Goal: Task Accomplishment & Management: Complete application form

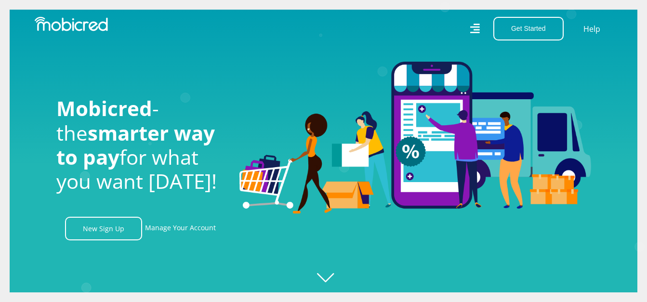
scroll to position [0, 2198]
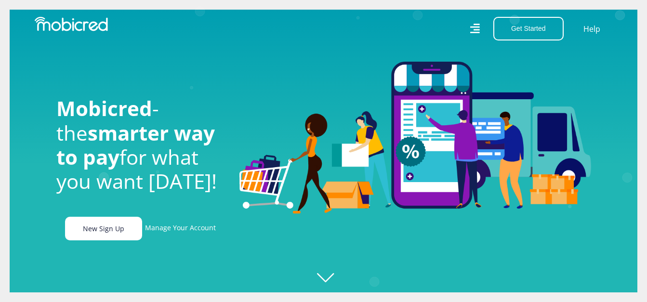
click at [126, 230] on link "New Sign Up" at bounding box center [103, 229] width 77 height 24
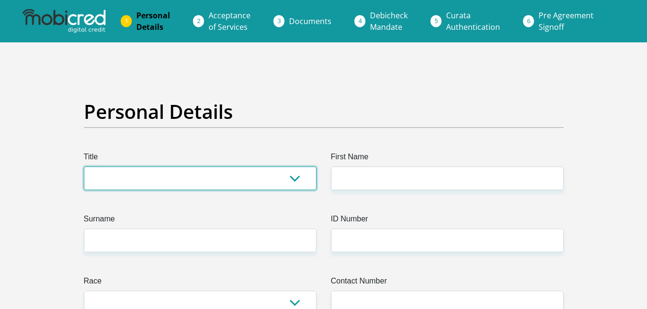
click at [201, 170] on select "Mr Ms Mrs Dr [PERSON_NAME]" at bounding box center [200, 179] width 233 height 24
select select "Mr"
click at [84, 167] on select "Mr Ms Mrs Dr [PERSON_NAME]" at bounding box center [200, 179] width 233 height 24
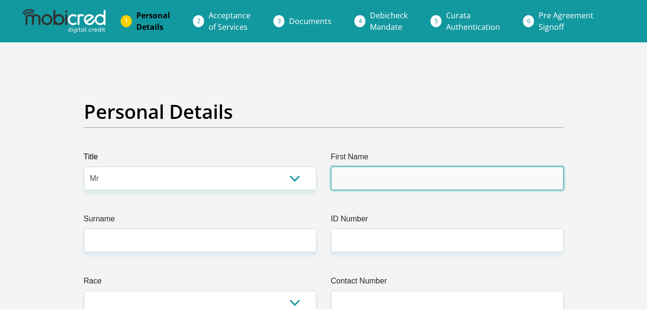
click at [341, 178] on input "First Name" at bounding box center [447, 179] width 233 height 24
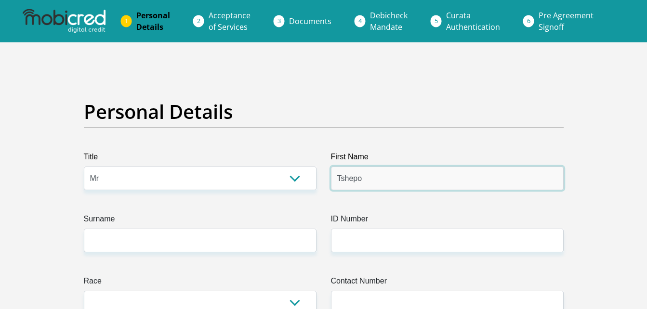
type input "Tshepo"
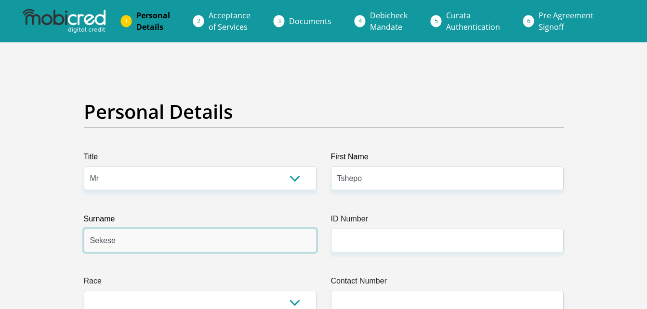
type input "Sekese"
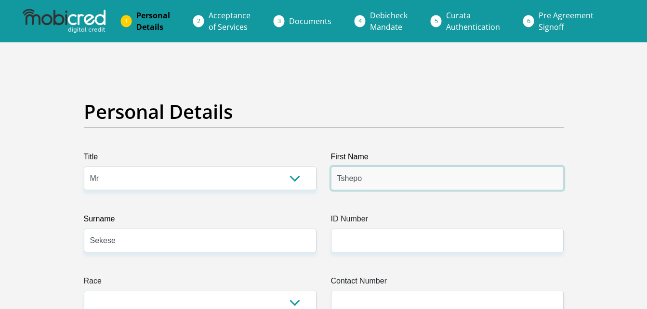
drag, startPoint x: 341, startPoint y: 178, endPoint x: 344, endPoint y: 241, distance: 62.7
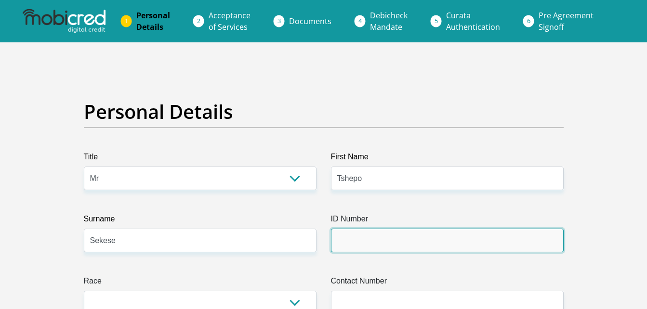
click at [348, 242] on input "ID Number" at bounding box center [447, 241] width 233 height 24
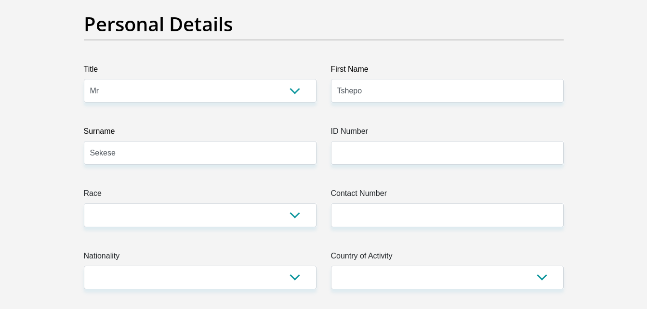
scroll to position [76, 0]
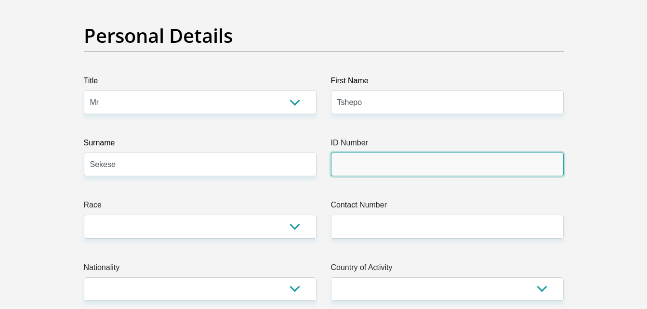
click at [400, 166] on input "ID Number" at bounding box center [447, 165] width 233 height 24
paste input "0105105094087"
type input "0105105094087"
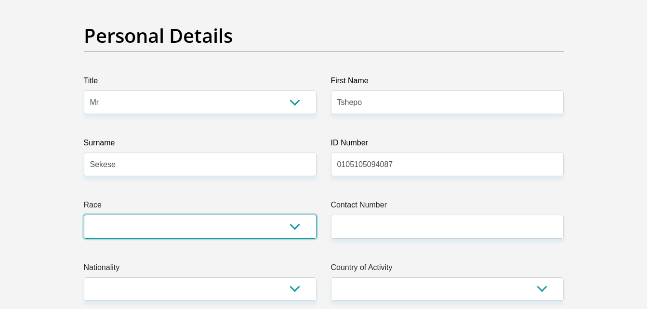
click at [243, 225] on select "Black Coloured Indian White Other" at bounding box center [200, 227] width 233 height 24
select select "1"
click at [84, 215] on select "Black Coloured Indian White Other" at bounding box center [200, 227] width 233 height 24
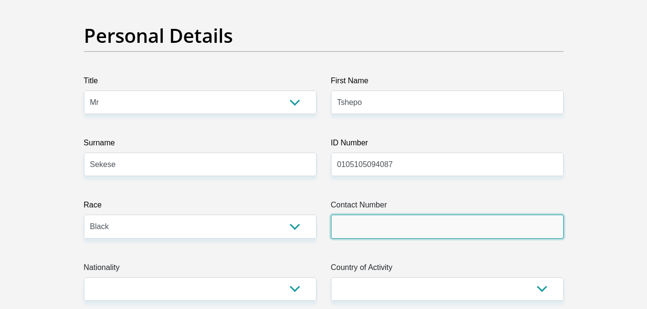
click at [393, 225] on input "Contact Number" at bounding box center [447, 227] width 233 height 24
type input "0634516153"
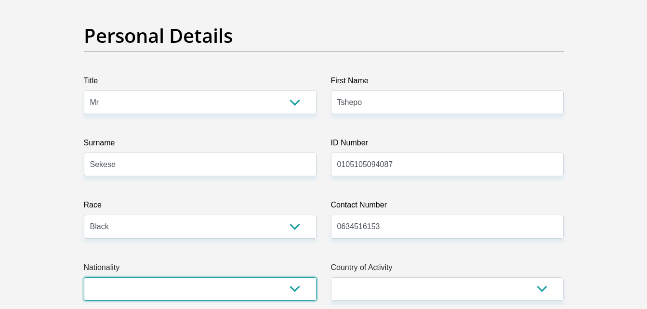
click at [280, 287] on select "[GEOGRAPHIC_DATA] [GEOGRAPHIC_DATA] [GEOGRAPHIC_DATA] [GEOGRAPHIC_DATA] [GEOGRA…" at bounding box center [200, 290] width 233 height 24
select select "ZAF"
click at [84, 278] on select "[GEOGRAPHIC_DATA] [GEOGRAPHIC_DATA] [GEOGRAPHIC_DATA] [GEOGRAPHIC_DATA] [GEOGRA…" at bounding box center [200, 290] width 233 height 24
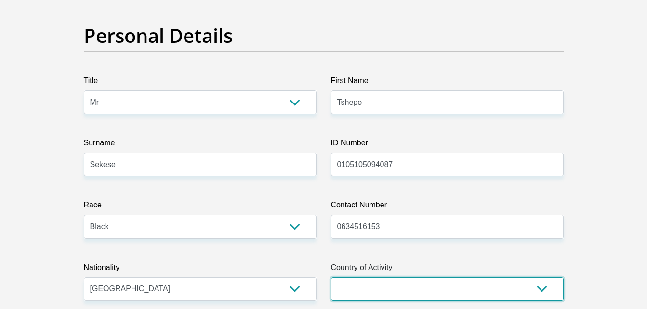
click at [531, 280] on select "[GEOGRAPHIC_DATA] [GEOGRAPHIC_DATA] [GEOGRAPHIC_DATA] [GEOGRAPHIC_DATA] [GEOGRA…" at bounding box center [447, 290] width 233 height 24
select select "ZAF"
click at [331, 278] on select "[GEOGRAPHIC_DATA] [GEOGRAPHIC_DATA] [GEOGRAPHIC_DATA] [GEOGRAPHIC_DATA] [GEOGRA…" at bounding box center [447, 290] width 233 height 24
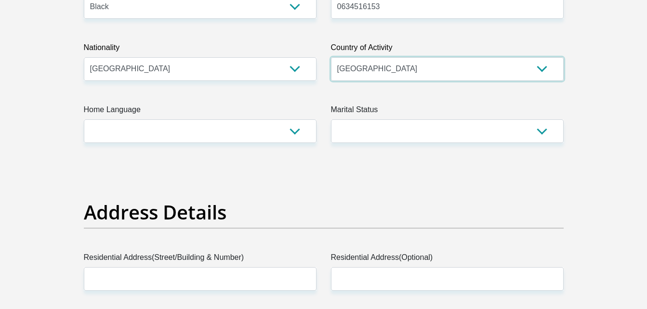
scroll to position [302, 0]
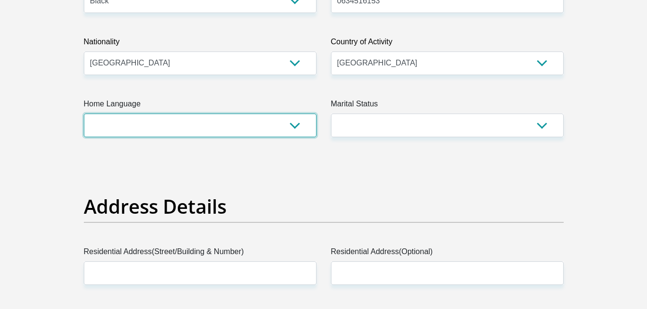
click at [295, 130] on select "Afrikaans English Sepedi South Ndebele Southern Sotho Swati Tsonga Tswana Venda…" at bounding box center [200, 126] width 233 height 24
select select "sot"
click at [84, 114] on select "Afrikaans English Sepedi South Ndebele Southern Sotho Swati Tsonga Tswana Venda…" at bounding box center [200, 126] width 233 height 24
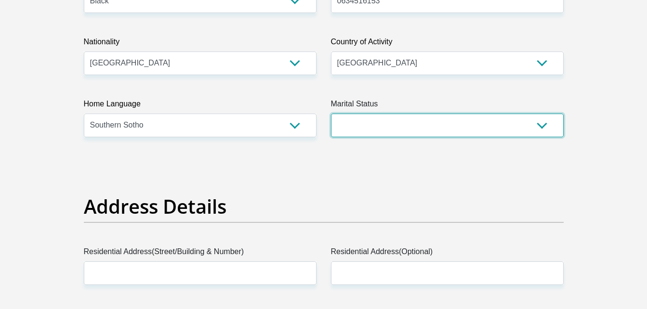
click at [379, 131] on select "Married ANC Single Divorced Widowed Married COP or Customary Law" at bounding box center [447, 126] width 233 height 24
select select "2"
click at [331, 114] on select "Married ANC Single Divorced Widowed Married COP or Customary Law" at bounding box center [447, 126] width 233 height 24
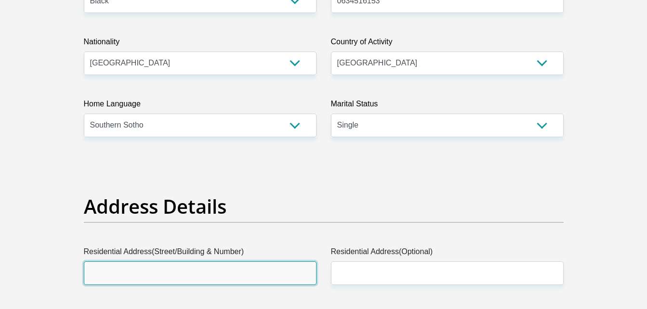
click at [151, 282] on input "Residential Address(Street/Building & Number)" at bounding box center [200, 274] width 233 height 24
type input "[DATE]"
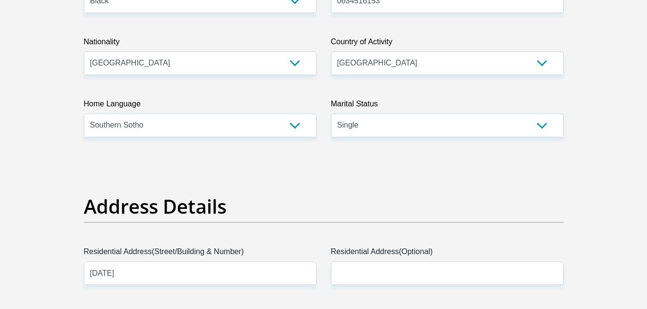
type input "[STREET_ADDRESS][PERSON_NAME]"
type input "1900"
type input "[EMAIL_ADDRESS][DOMAIN_NAME]"
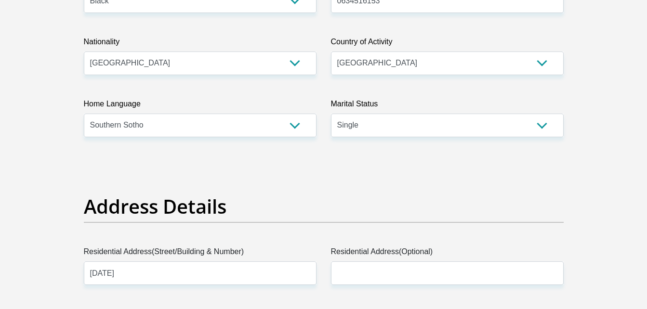
type input "1261900"
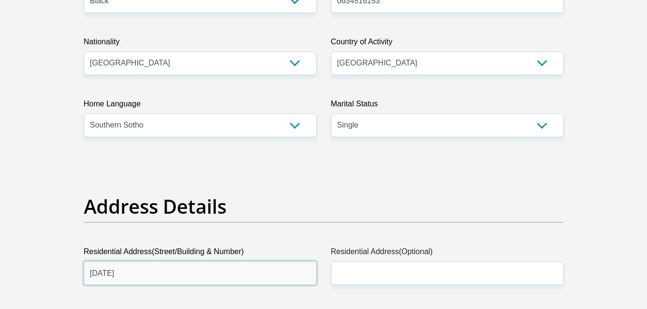
click at [124, 268] on input "[DATE]" at bounding box center [200, 274] width 233 height 24
type input "C"
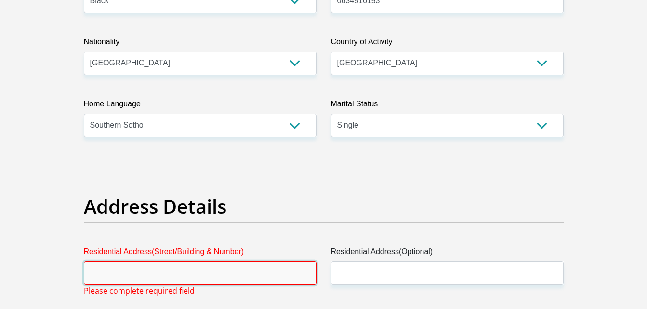
click at [123, 273] on input "Residential Address(Street/Building & Number)" at bounding box center [200, 274] width 233 height 24
type input "26"
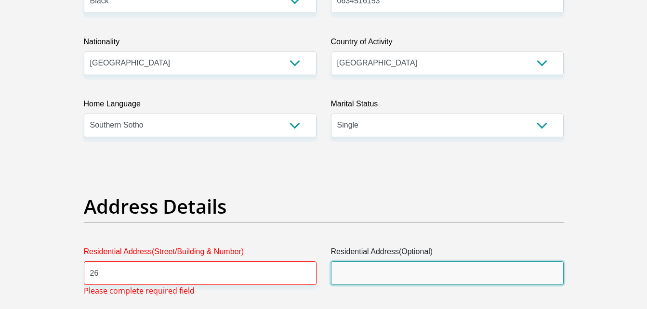
type input "[PERSON_NAME][GEOGRAPHIC_DATA]"
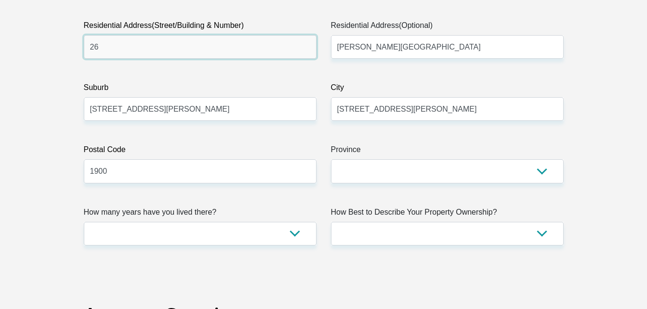
scroll to position [511, 0]
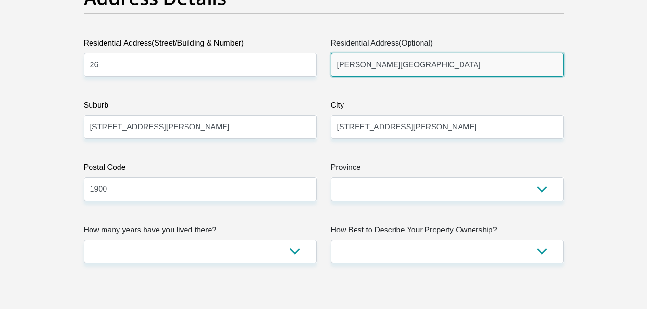
drag, startPoint x: 400, startPoint y: 66, endPoint x: 325, endPoint y: 70, distance: 74.4
click at [329, 68] on div "Residential Address(Optional) [PERSON_NAME][GEOGRAPHIC_DATA]" at bounding box center [447, 57] width 247 height 39
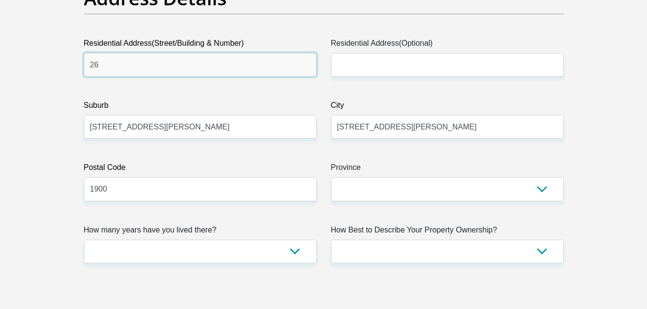
click at [249, 66] on input "26" at bounding box center [200, 65] width 233 height 24
paste input "[PERSON_NAME][GEOGRAPHIC_DATA]"
type input "[STREET_ADDRESS][PERSON_NAME]"
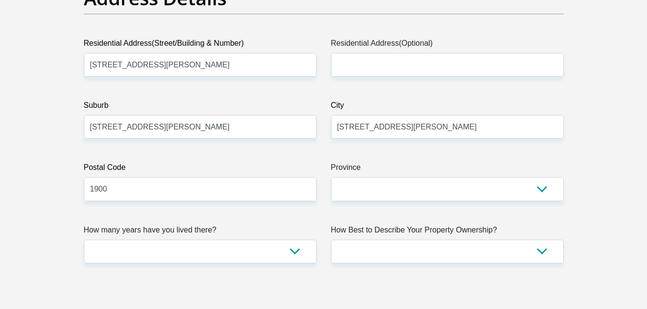
click at [193, 124] on input "[STREET_ADDRESS][PERSON_NAME]" at bounding box center [200, 127] width 233 height 24
click at [206, 131] on input "[STREET_ADDRESS][PERSON_NAME]" at bounding box center [200, 127] width 233 height 24
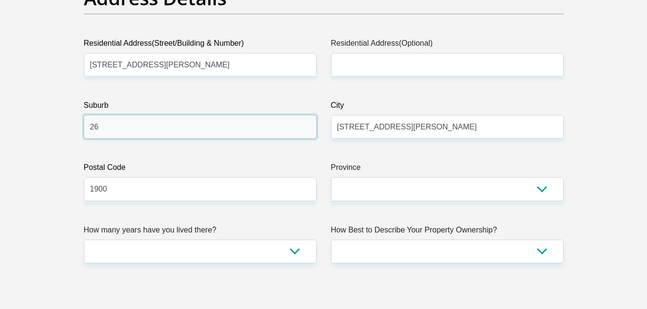
type input "2"
type input "Vanderbijlpark"
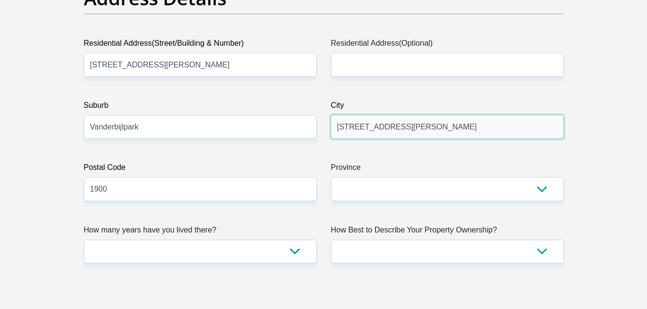
drag, startPoint x: 412, startPoint y: 129, endPoint x: 285, endPoint y: 146, distance: 128.4
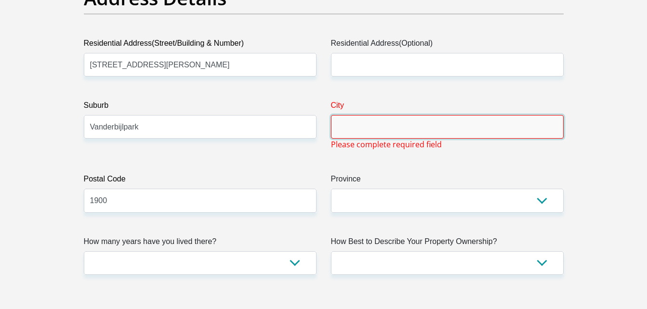
click at [361, 118] on input "City" at bounding box center [447, 127] width 233 height 24
type input "Vanderbijlpark"
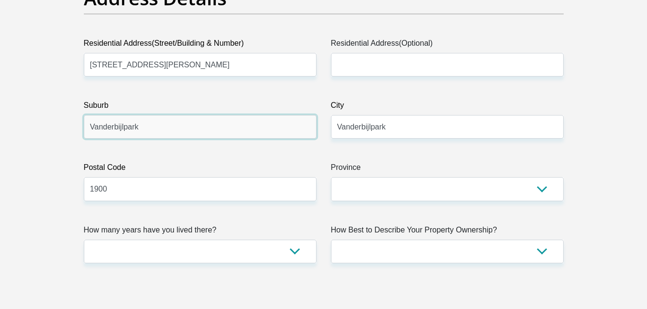
click at [164, 131] on input "Vanderbijlpark" at bounding box center [200, 127] width 233 height 24
type input "V"
type input "[DATE]"
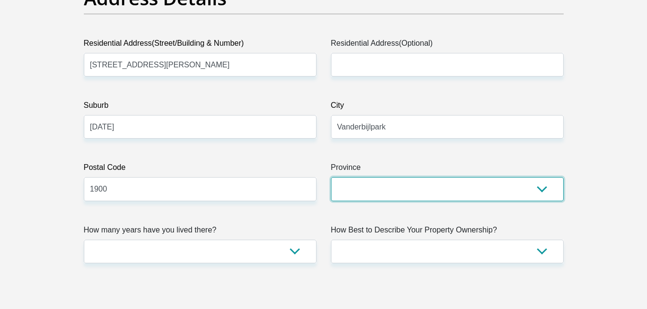
click at [380, 185] on select "Eastern Cape Free State [GEOGRAPHIC_DATA] [GEOGRAPHIC_DATA][DATE] [GEOGRAPHIC_D…" at bounding box center [447, 189] width 233 height 24
select select "Gauteng"
click at [331, 177] on select "Eastern Cape Free State [GEOGRAPHIC_DATA] [GEOGRAPHIC_DATA][DATE] [GEOGRAPHIC_D…" at bounding box center [447, 189] width 233 height 24
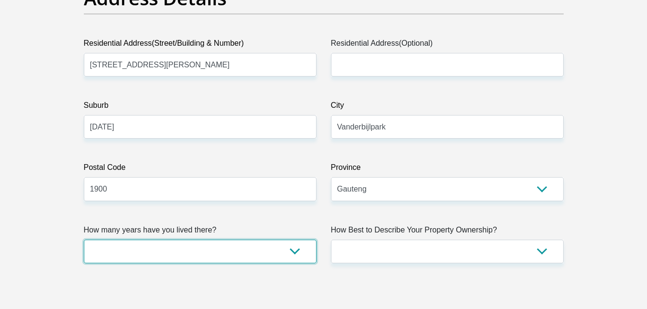
click at [245, 253] on select "less than 1 year 1-3 years 3-5 years 5+ years" at bounding box center [200, 252] width 233 height 24
select select "5"
click at [84, 240] on select "less than 1 year 1-3 years 3-5 years 5+ years" at bounding box center [200, 252] width 233 height 24
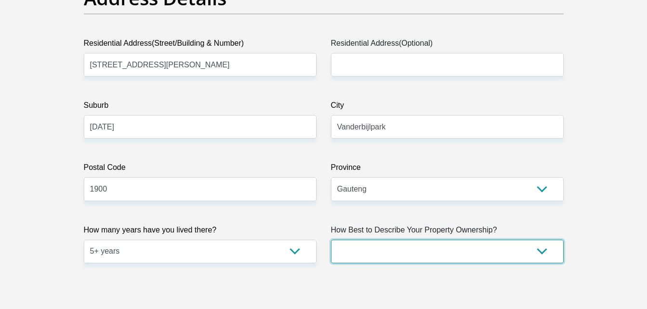
click at [352, 247] on select "Owned Rented Family Owned Company Dwelling" at bounding box center [447, 252] width 233 height 24
select select "parents"
click at [331, 240] on select "Owned Rented Family Owned Company Dwelling" at bounding box center [447, 252] width 233 height 24
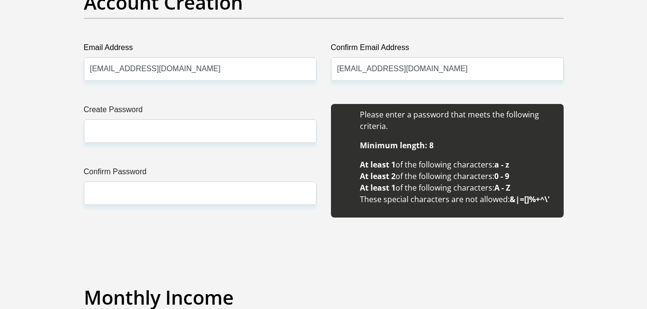
scroll to position [882, 0]
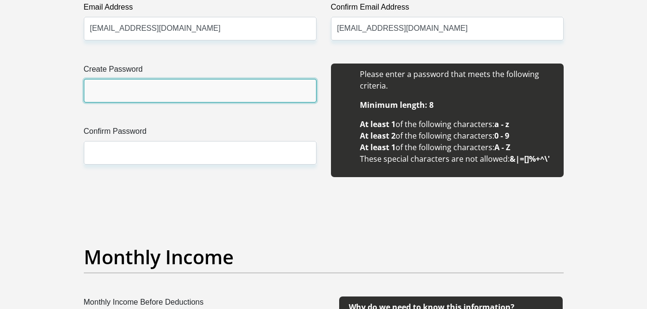
click at [264, 94] on input "Create Password" at bounding box center [200, 91] width 233 height 24
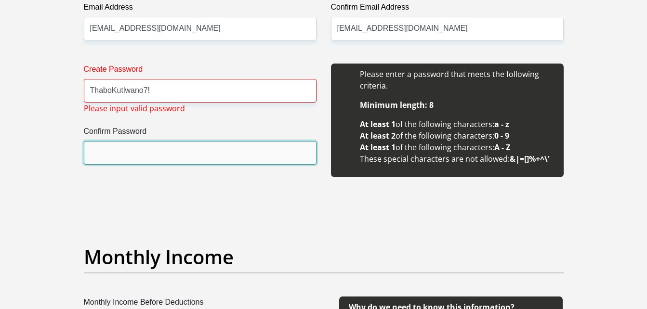
click at [202, 161] on input "Confirm Password" at bounding box center [200, 153] width 233 height 24
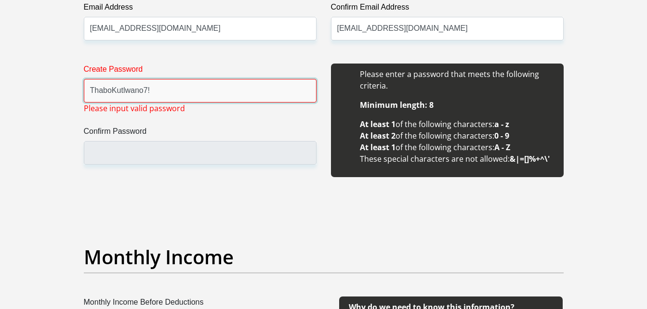
click at [267, 96] on input "ThaboKutlwano7!" at bounding box center [200, 91] width 233 height 24
type input "T"
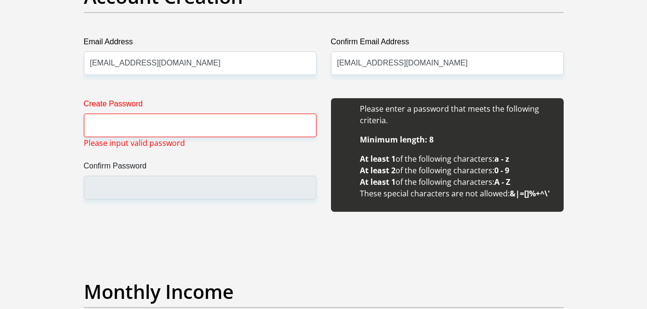
scroll to position [842, 0]
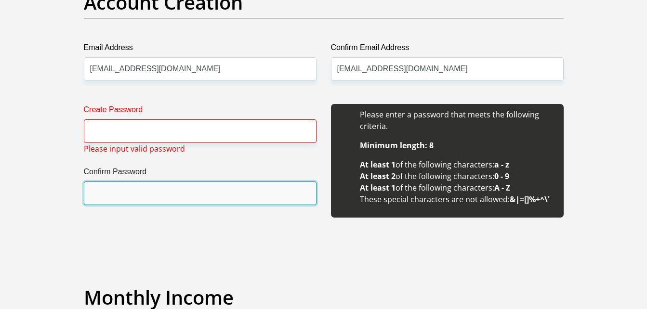
click at [241, 189] on input "Confirm Password" at bounding box center [200, 194] width 233 height 24
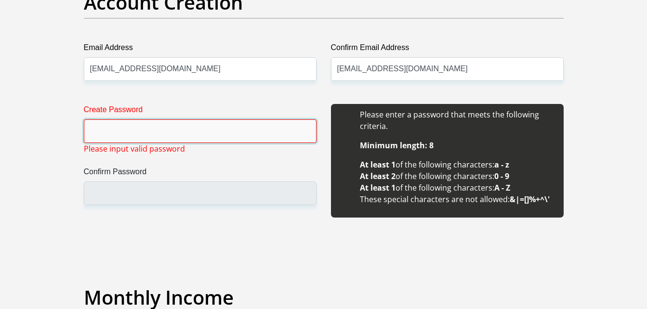
click at [215, 143] on input "Create Password" at bounding box center [200, 132] width 233 height 24
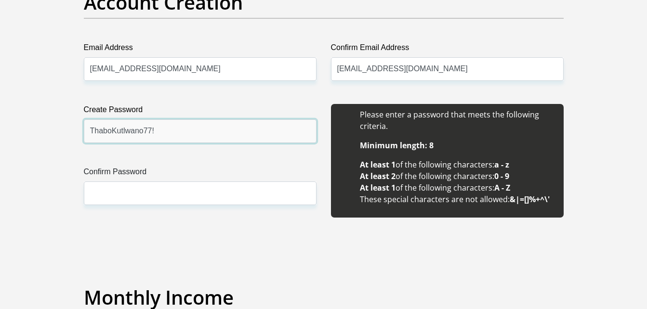
type input "ThaboKutlwano77!"
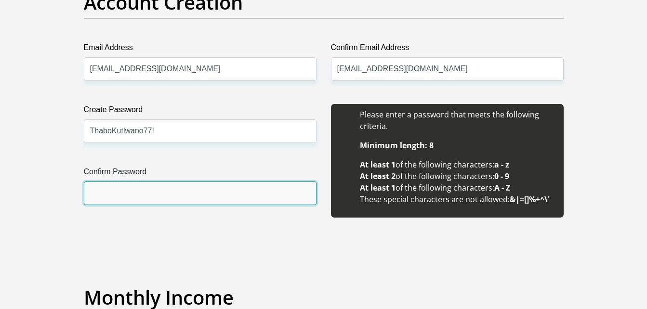
click at [182, 193] on input "Confirm Password" at bounding box center [200, 194] width 233 height 24
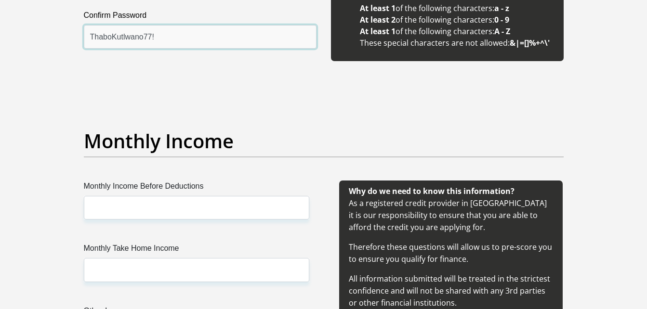
scroll to position [1004, 0]
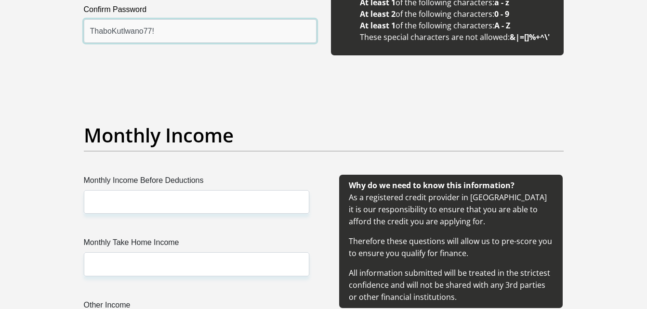
type input "ThaboKutlwano77!"
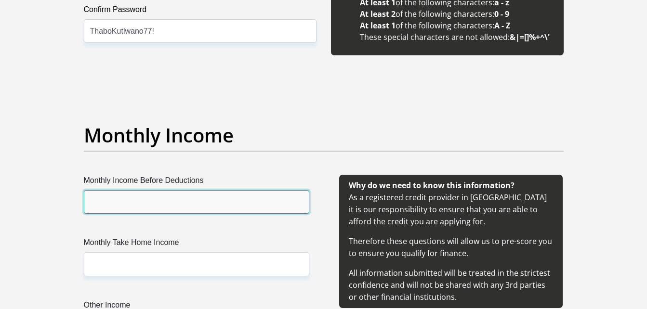
click at [229, 213] on input "Monthly Income Before Deductions" at bounding box center [197, 202] width 226 height 24
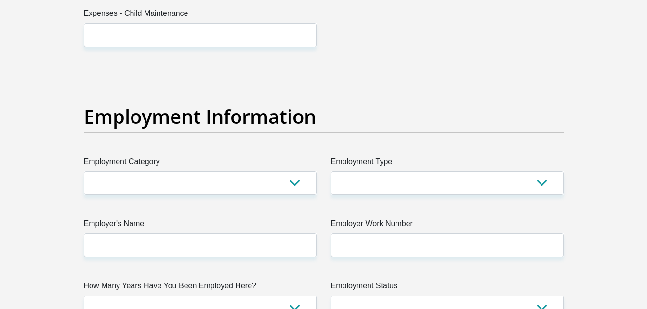
scroll to position [1692, 0]
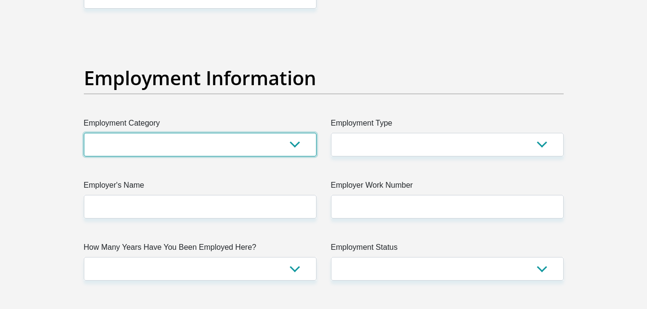
click at [295, 143] on select "AGRICULTURE ALCOHOL & TOBACCO CONSTRUCTION MATERIALS METALLURGY EQUIPMENT FOR R…" at bounding box center [200, 145] width 233 height 24
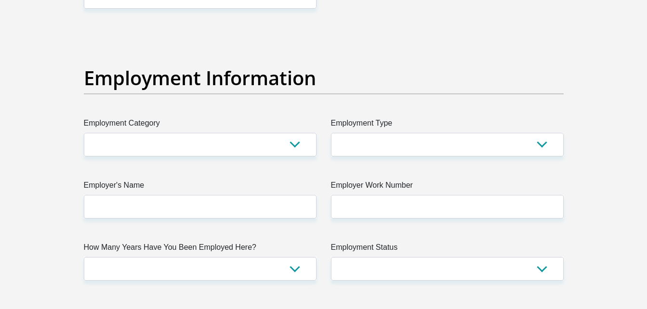
click at [588, 143] on div "Personal Details Title Mr Ms Mrs Dr [PERSON_NAME] First Name [PERSON_NAME] Surn…" at bounding box center [324, 30] width 550 height 3291
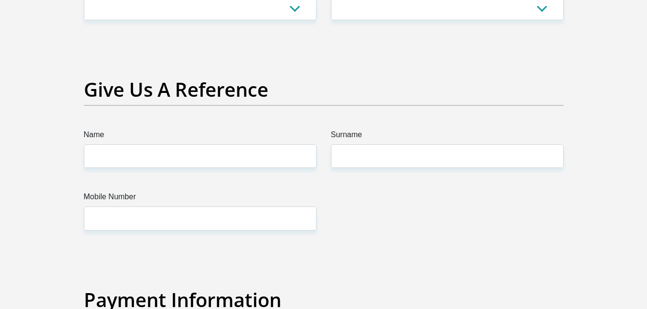
scroll to position [1960, 0]
